Goal: Task Accomplishment & Management: Complete application form

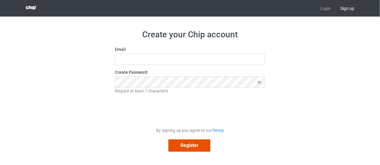
click at [187, 143] on button "Register" at bounding box center [189, 145] width 42 height 12
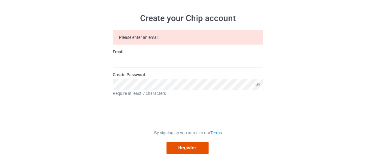
scroll to position [18, 0]
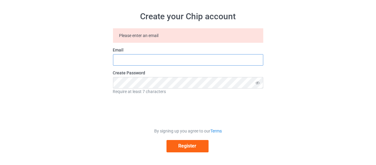
click at [156, 60] on input "text" at bounding box center [188, 59] width 150 height 11
type input "[EMAIL_ADDRESS][DOMAIN_NAME]"
click at [312, 92] on div "Create your Chip account Please enter an email Email [EMAIL_ADDRESS][DOMAIN_NAM…" at bounding box center [188, 81] width 338 height 166
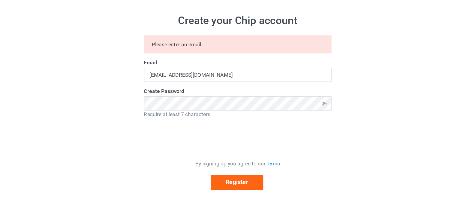
scroll to position [0, 0]
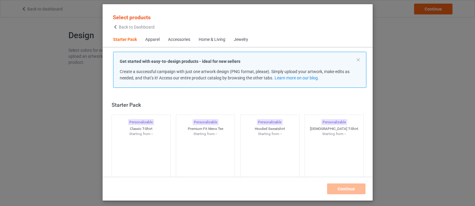
scroll to position [8, 0]
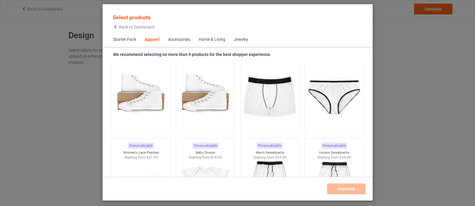
scroll to position [759, 0]
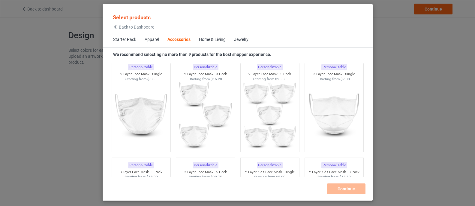
scroll to position [1585, 0]
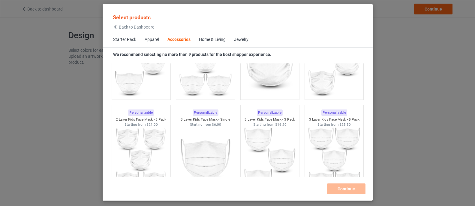
click at [214, 40] on div "Home & Living" at bounding box center [212, 40] width 27 height 6
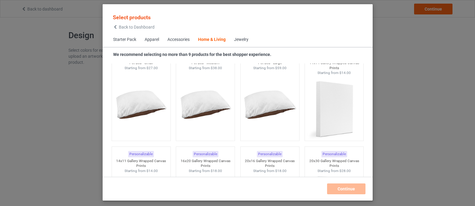
click at [154, 40] on div "Apparel" at bounding box center [152, 40] width 14 height 6
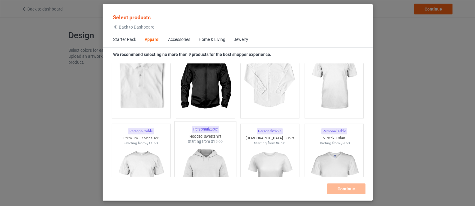
scroll to position [336, 0]
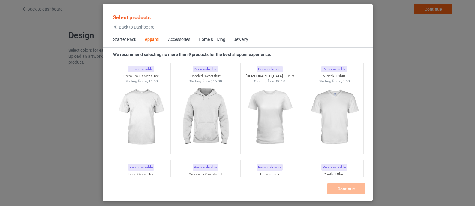
click at [118, 37] on span "Starter Pack" at bounding box center [125, 39] width 32 height 14
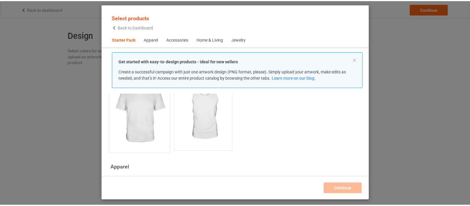
scroll to position [158, 0]
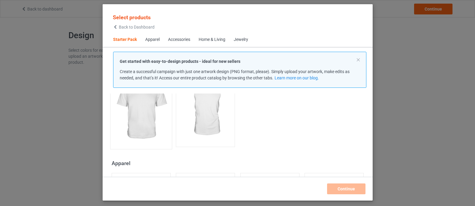
click at [138, 110] on img at bounding box center [141, 110] width 56 height 71
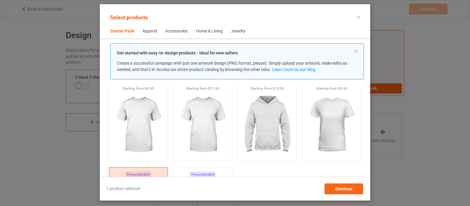
scroll to position [8, 0]
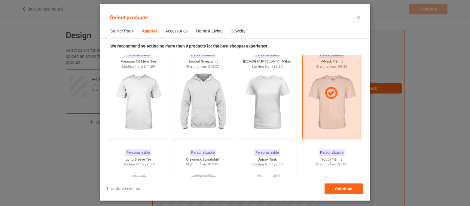
scroll to position [345, 0]
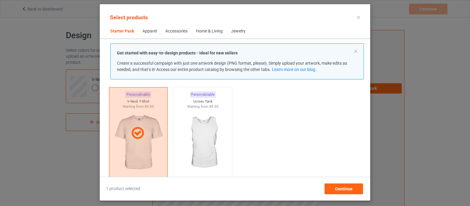
scroll to position [120, 0]
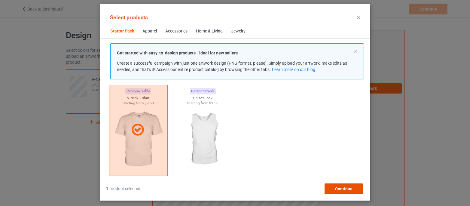
click at [338, 190] on span "Continue" at bounding box center [343, 188] width 17 height 5
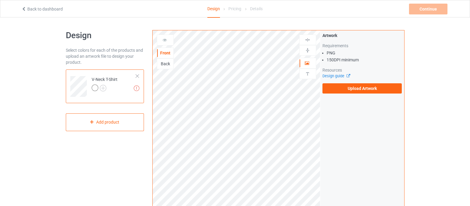
click at [162, 63] on div "Back" at bounding box center [165, 64] width 16 height 6
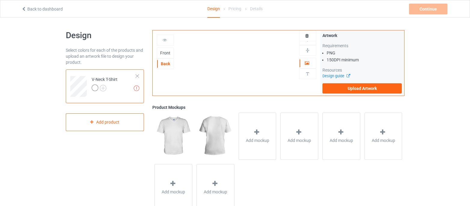
click at [165, 52] on div "Front" at bounding box center [165, 53] width 16 height 6
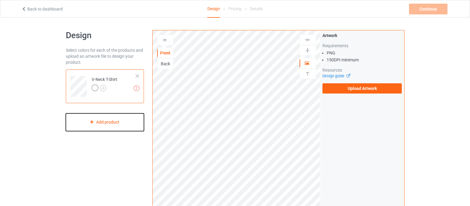
click at [95, 128] on div "Add product" at bounding box center [105, 122] width 78 height 18
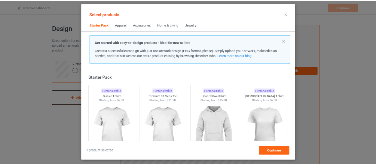
scroll to position [8, 0]
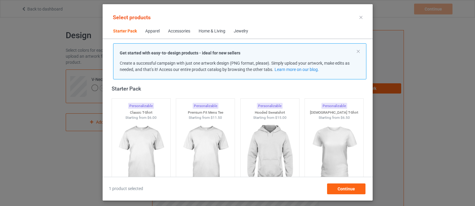
click at [363, 18] on div at bounding box center [361, 18] width 11 height 10
click at [363, 18] on icon at bounding box center [361, 17] width 3 height 3
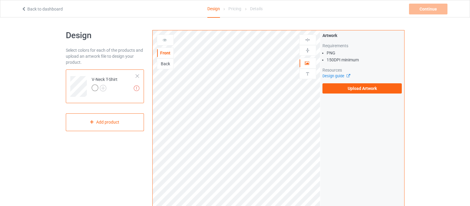
click at [160, 35] on div at bounding box center [165, 40] width 17 height 11
click at [92, 43] on div "Design Select colors for each of the products and upload an artwork file to des…" at bounding box center [105, 203] width 87 height 355
click at [92, 87] on div at bounding box center [95, 87] width 7 height 7
click at [109, 84] on div at bounding box center [105, 88] width 26 height 8
click at [102, 89] on img at bounding box center [103, 88] width 7 height 7
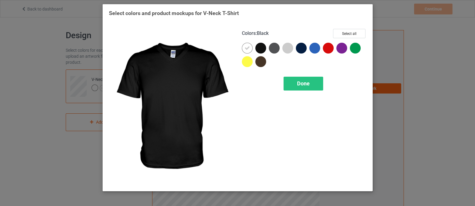
click at [263, 45] on div at bounding box center [261, 48] width 11 height 11
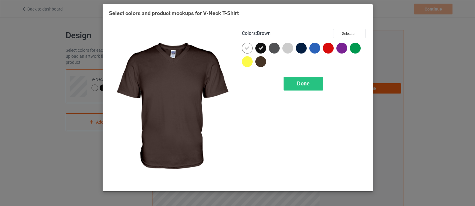
click at [261, 61] on div at bounding box center [261, 61] width 11 height 11
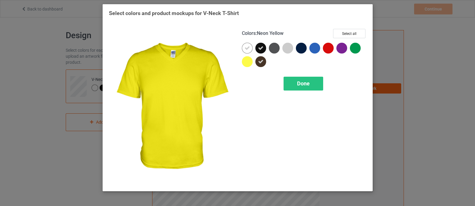
click at [252, 65] on div at bounding box center [249, 63] width 14 height 14
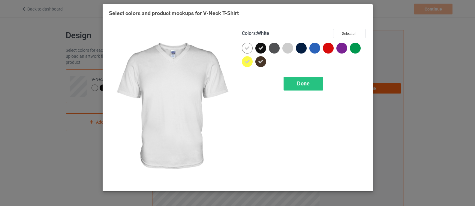
click at [246, 48] on icon at bounding box center [247, 47] width 5 height 5
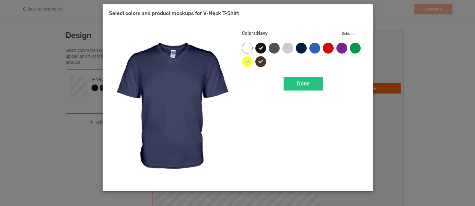
click at [304, 49] on div at bounding box center [301, 48] width 11 height 11
click at [299, 81] on span "Done" at bounding box center [303, 83] width 13 height 6
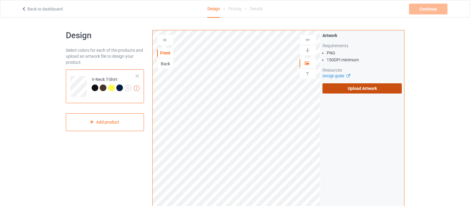
click at [353, 90] on label "Upload Artwork" at bounding box center [362, 88] width 80 height 10
click at [0, 0] on input "Upload Artwork" at bounding box center [0, 0] width 0 height 0
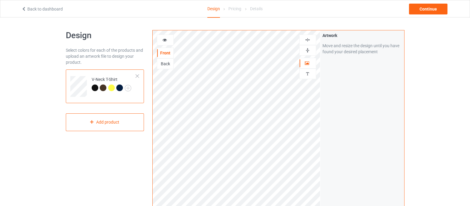
click at [112, 86] on div at bounding box center [111, 87] width 7 height 7
click at [406, 129] on div "Front Back Artwork Personalized text Artwork Move and resize the design until y…" at bounding box center [278, 203] width 260 height 355
click at [373, 120] on div "Artwork Move and resize the design until you have found your desired placement" at bounding box center [362, 144] width 84 height 228
click at [432, 112] on div "Design Select colors for each of the products and upload an artwork file to des…" at bounding box center [235, 203] width 470 height 372
click at [445, 116] on div "Design Select colors for each of the products and upload an artwork file to des…" at bounding box center [235, 203] width 470 height 372
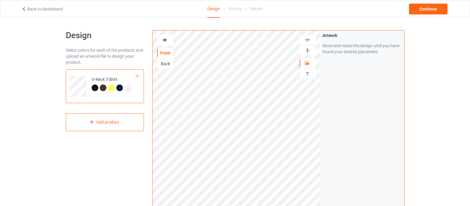
click at [374, 122] on div "Artwork Move and resize the design until you have found your desired placement" at bounding box center [362, 144] width 84 height 228
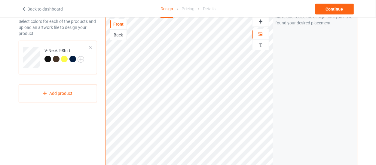
scroll to position [30, 0]
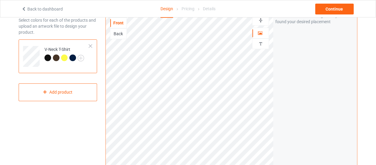
click at [292, 86] on div "Artwork Move and resize the design until you have found your desired placement" at bounding box center [315, 114] width 84 height 228
click at [71, 56] on div at bounding box center [72, 57] width 7 height 7
click at [46, 56] on div at bounding box center [47, 57] width 7 height 7
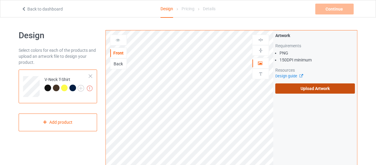
click at [317, 88] on label "Upload Artwork" at bounding box center [315, 88] width 80 height 10
click at [0, 0] on input "Upload Artwork" at bounding box center [0, 0] width 0 height 0
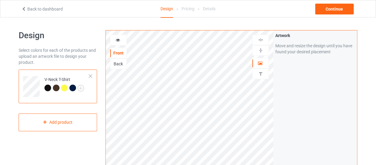
scroll to position [30, 0]
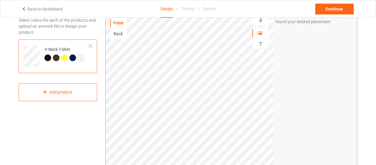
click at [324, 100] on div "Artwork Move and resize the design until you have found your desired placement" at bounding box center [315, 114] width 84 height 228
click at [312, 88] on div "Artwork Move and resize the design until you have found your desired placement" at bounding box center [315, 114] width 84 height 228
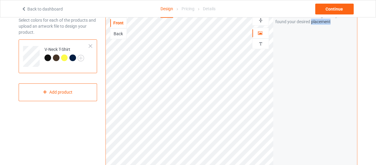
click at [311, 96] on div "Artwork Move and resize the design until you have found your desired placement" at bounding box center [315, 114] width 84 height 228
click at [56, 58] on div at bounding box center [56, 57] width 7 height 7
click at [63, 72] on div "V-Neck T-Shirt" at bounding box center [58, 56] width 78 height 34
click at [73, 56] on div at bounding box center [72, 57] width 7 height 7
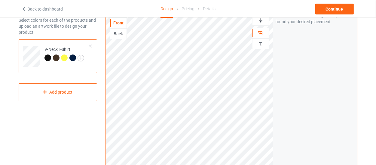
click at [61, 58] on div at bounding box center [64, 57] width 7 height 7
click at [285, 74] on div "Artwork Move and resize the design until you have found your desired placement" at bounding box center [315, 114] width 84 height 228
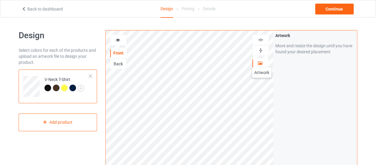
click at [262, 61] on icon at bounding box center [259, 62] width 5 height 4
click at [303, 83] on div "Artwork Move and resize the design until you have found your desired placement" at bounding box center [315, 144] width 84 height 228
click at [286, 52] on div "Move and resize the design until you have found your desired placement" at bounding box center [315, 49] width 80 height 12
click at [261, 50] on img at bounding box center [261, 50] width 6 height 6
click at [259, 41] on img at bounding box center [261, 40] width 6 height 6
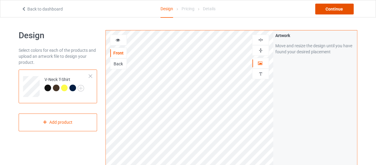
click at [329, 10] on div "Continue" at bounding box center [334, 9] width 38 height 11
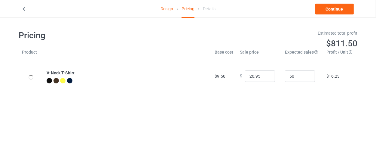
click at [299, 58] on th "Expected sales Your expected sales will change your profit estimate (on the rig…" at bounding box center [301, 54] width 41 height 10
click at [292, 51] on div "Estimated total profit $811.50" at bounding box center [275, 39] width 174 height 27
click at [260, 73] on input "26.95" at bounding box center [260, 75] width 30 height 11
drag, startPoint x: 297, startPoint y: 78, endPoint x: 300, endPoint y: 86, distance: 8.5
click at [297, 77] on input "50" at bounding box center [300, 75] width 30 height 11
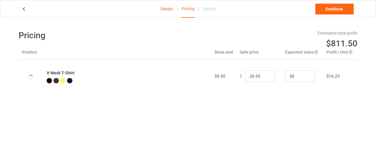
click at [312, 114] on body "Design Pricing Details Continue Pricing Estimated total profit $811.50 Product …" at bounding box center [188, 99] width 376 height 165
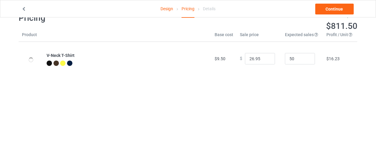
click at [48, 63] on div at bounding box center [49, 62] width 5 height 5
click at [33, 57] on div at bounding box center [31, 59] width 5 height 5
click at [338, 13] on link "Continue" at bounding box center [334, 9] width 38 height 11
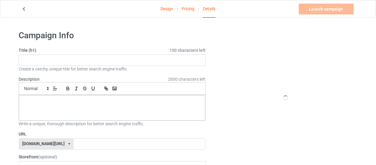
click at [24, 7] on icon at bounding box center [23, 8] width 5 height 4
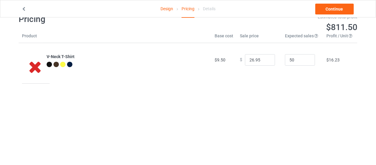
scroll to position [17, 0]
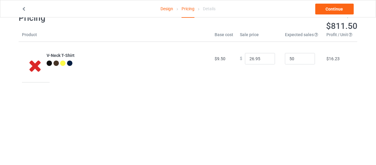
click at [37, 65] on icon at bounding box center [35, 65] width 20 height 17
click at [48, 63] on div at bounding box center [49, 62] width 5 height 5
click at [59, 62] on div at bounding box center [56, 63] width 7 height 7
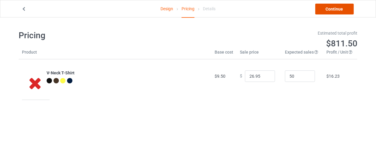
click at [338, 7] on link "Continue" at bounding box center [334, 9] width 38 height 11
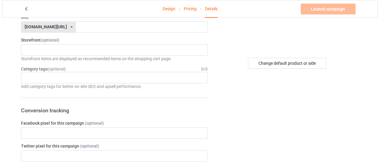
scroll to position [120, 0]
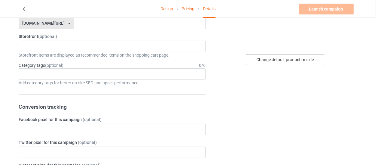
click at [270, 60] on div "Change default product or side" at bounding box center [285, 59] width 78 height 11
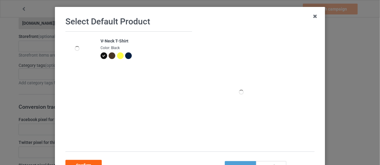
scroll to position [17, 0]
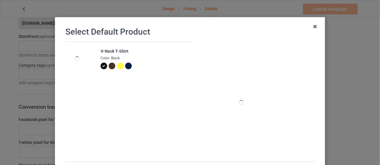
click at [127, 65] on div at bounding box center [128, 65] width 7 height 7
click at [237, 109] on icon at bounding box center [241, 102] width 20 height 17
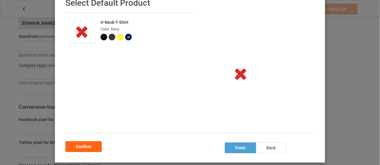
scroll to position [60, 0]
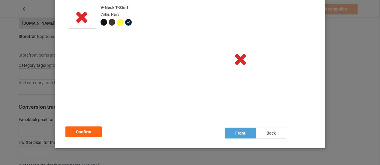
click at [101, 21] on div at bounding box center [104, 22] width 7 height 7
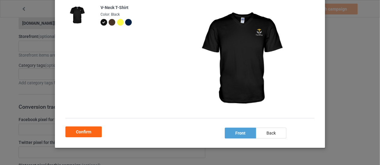
click at [110, 22] on div at bounding box center [112, 22] width 7 height 7
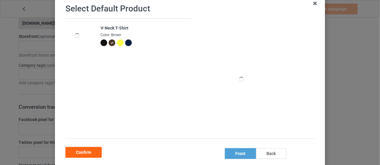
scroll to position [17, 0]
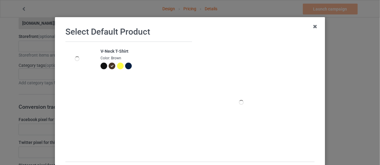
click at [125, 67] on div at bounding box center [128, 65] width 7 height 7
